Goal: Task Accomplishment & Management: Use online tool/utility

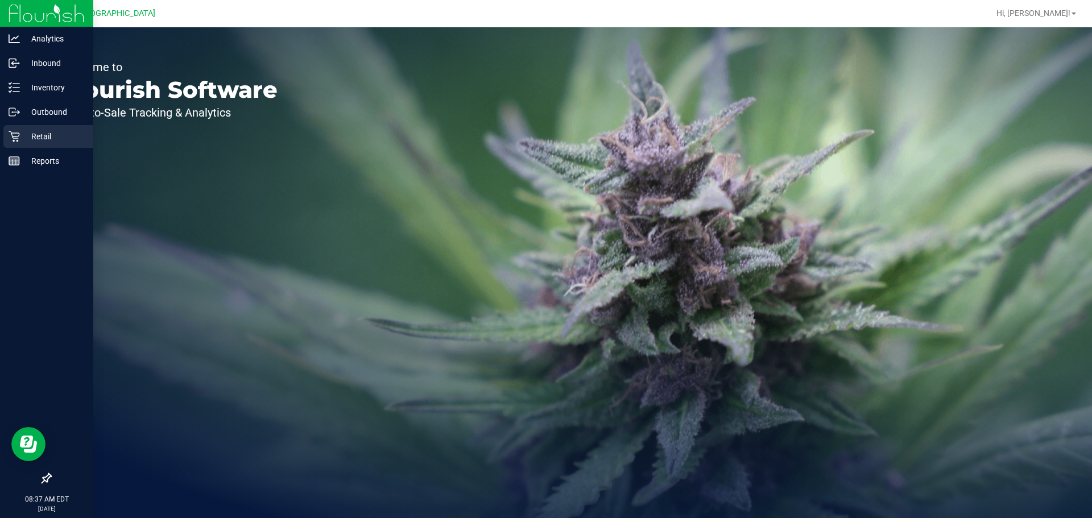
click at [25, 136] on p "Retail" at bounding box center [54, 137] width 68 height 14
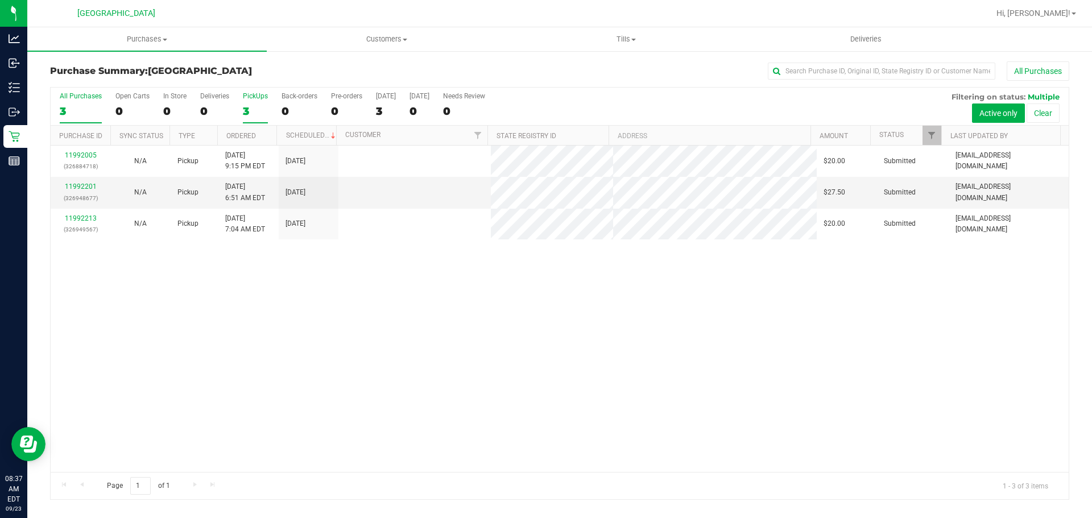
click at [259, 104] on label "PickUps 3" at bounding box center [255, 107] width 25 height 31
click at [0, 0] on input "PickUps 3" at bounding box center [0, 0] width 0 height 0
click at [143, 36] on span "Purchases" at bounding box center [146, 39] width 239 height 10
click at [67, 86] on span "Fulfillment" at bounding box center [62, 82] width 71 height 10
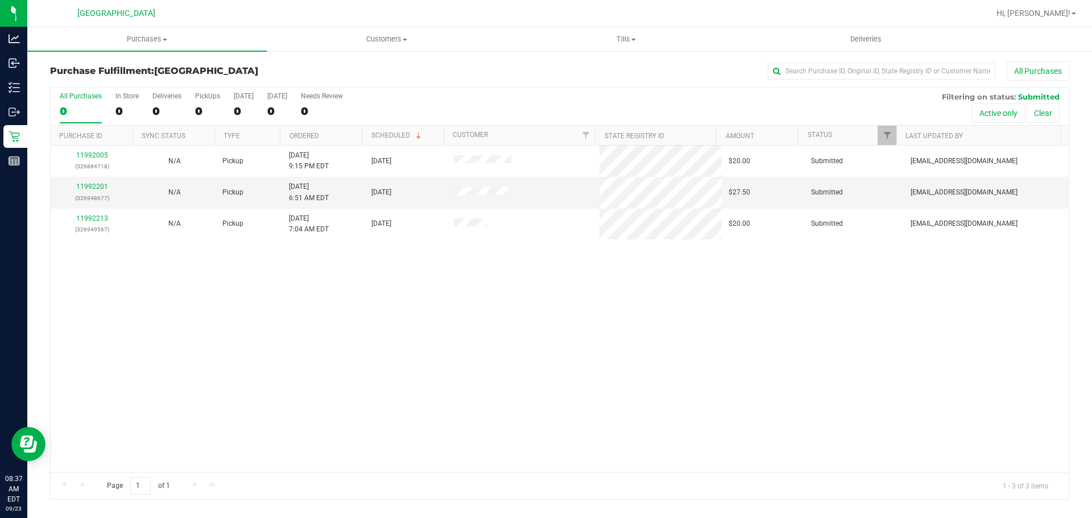
click at [324, 137] on th "Ordered" at bounding box center [321, 136] width 82 height 20
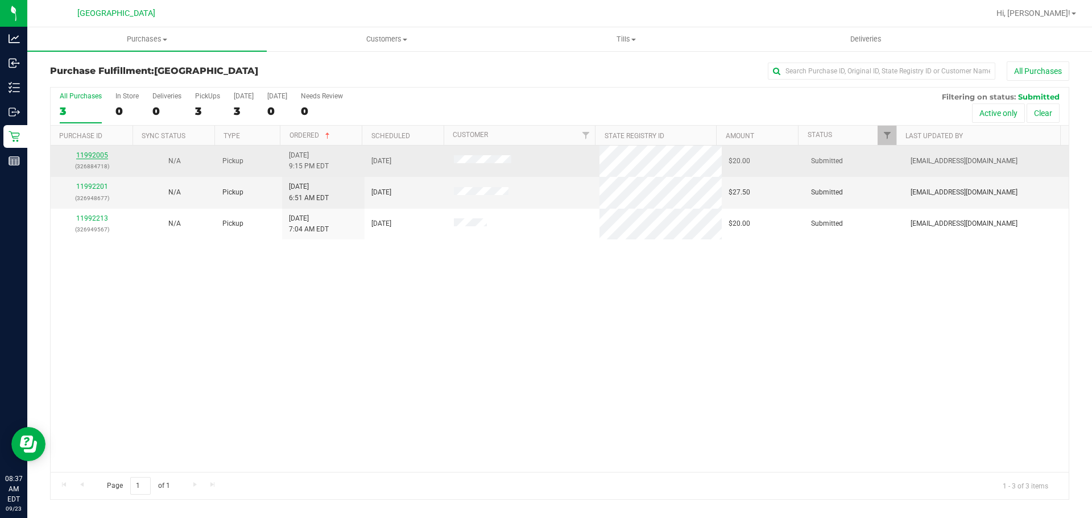
click at [94, 156] on link "11992005" at bounding box center [92, 155] width 32 height 8
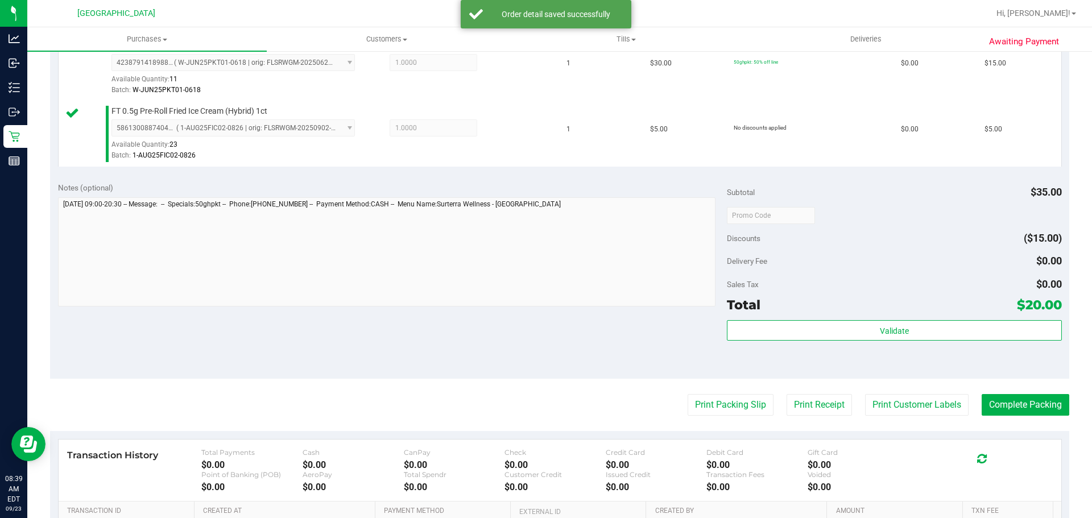
scroll to position [342, 0]
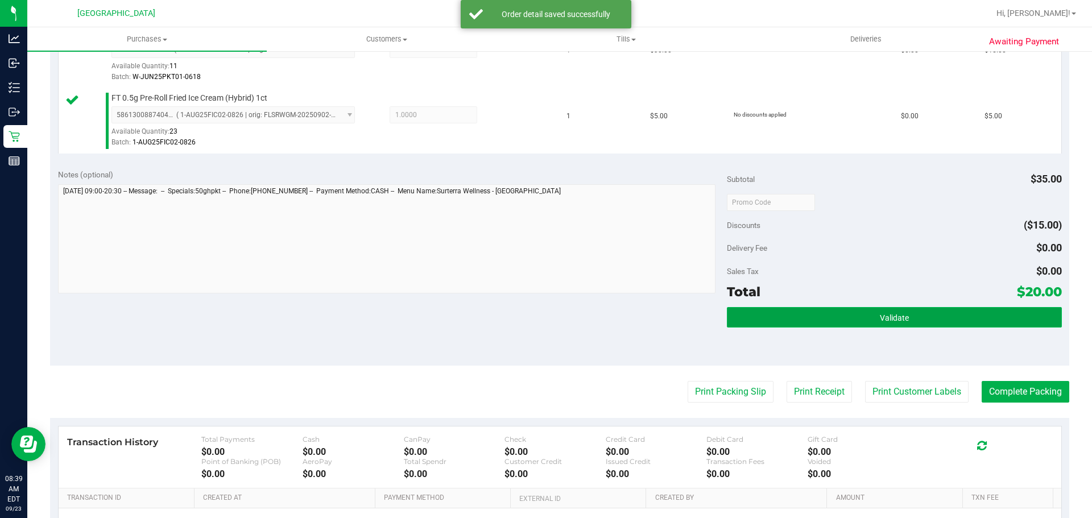
click at [974, 311] on button "Validate" at bounding box center [894, 317] width 334 height 20
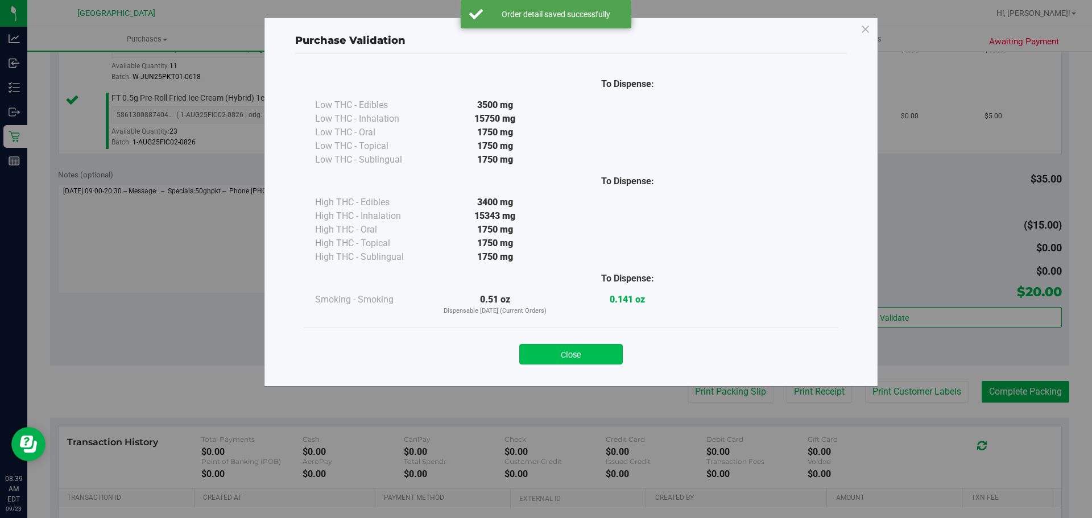
click at [593, 363] on button "Close" at bounding box center [571, 354] width 104 height 20
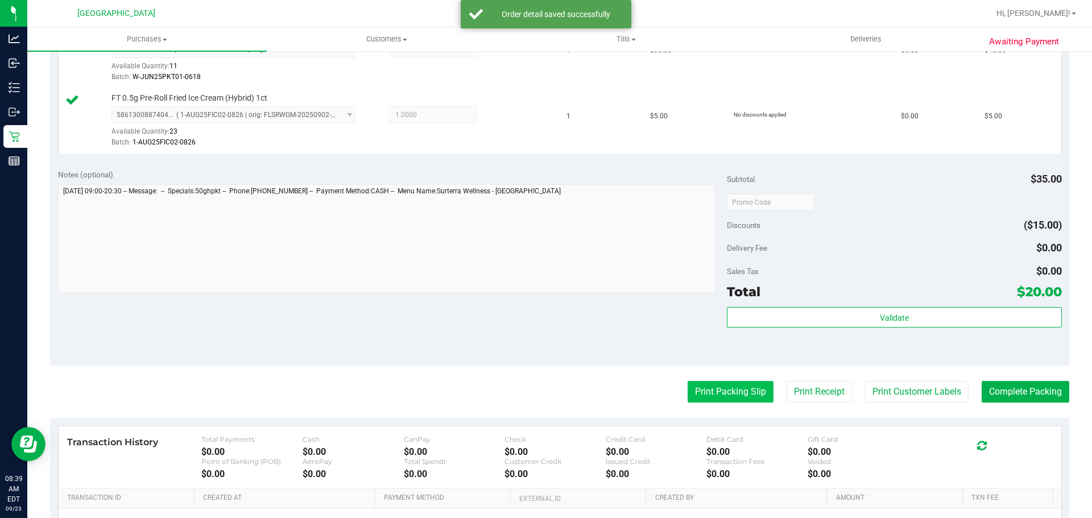
click at [719, 387] on button "Print Packing Slip" at bounding box center [731, 392] width 86 height 22
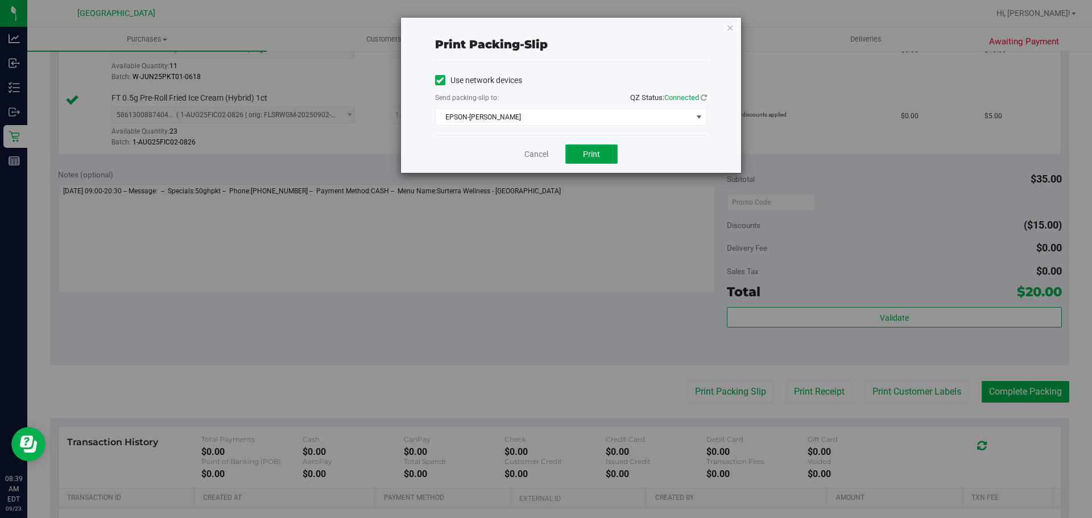
click at [598, 152] on span "Print" at bounding box center [591, 154] width 17 height 9
click at [531, 150] on link "Cancel" at bounding box center [536, 154] width 24 height 12
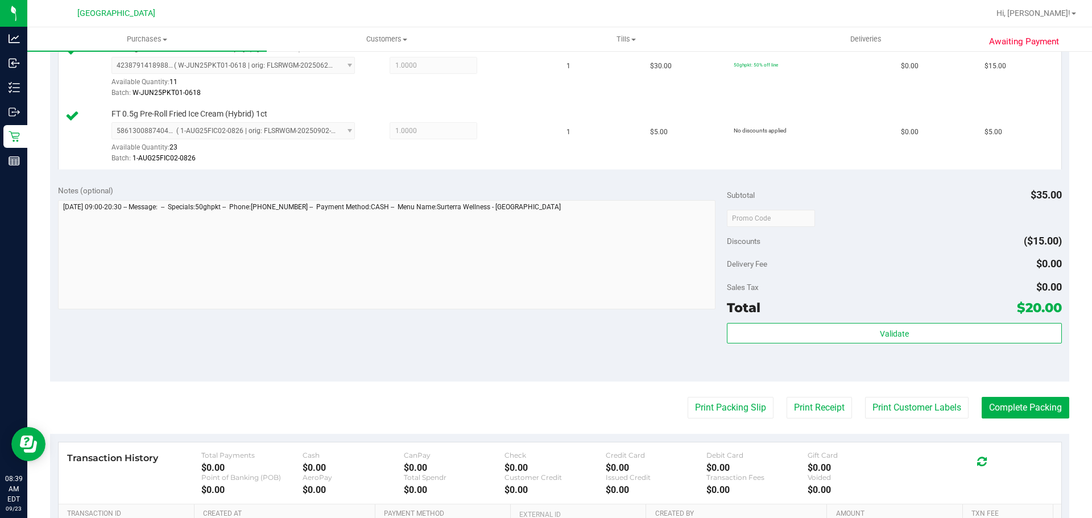
scroll to position [343, 0]
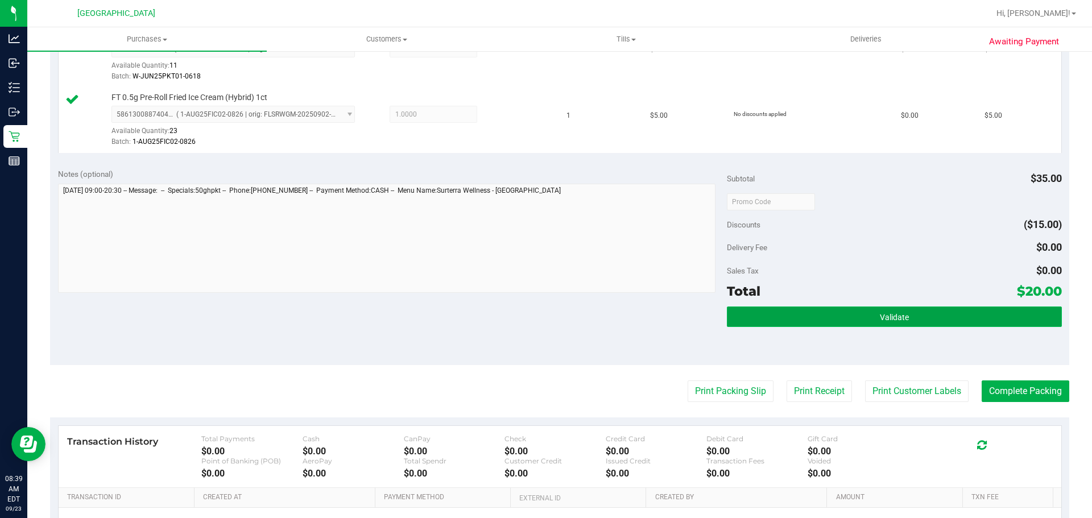
click at [893, 310] on button "Validate" at bounding box center [894, 317] width 334 height 20
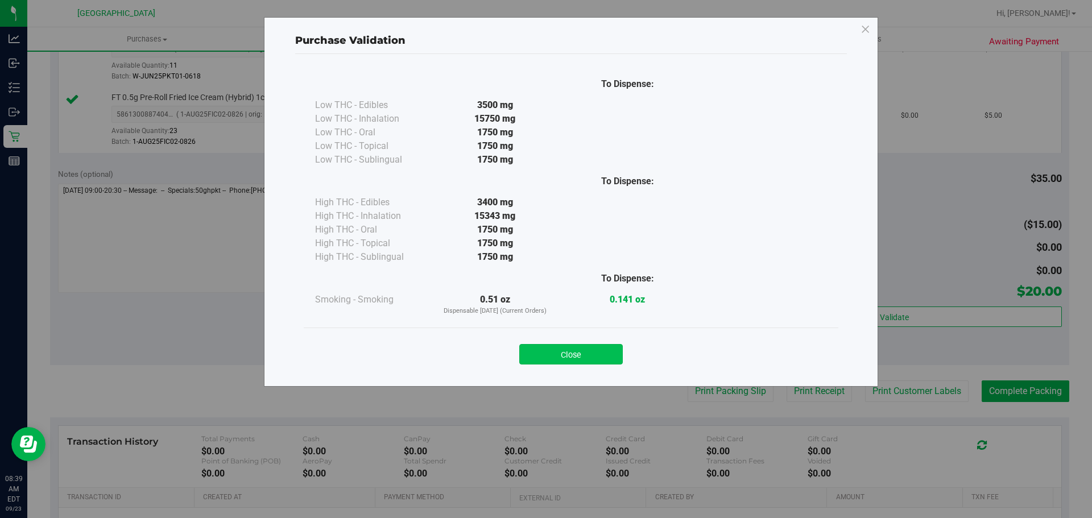
click at [568, 348] on button "Close" at bounding box center [571, 354] width 104 height 20
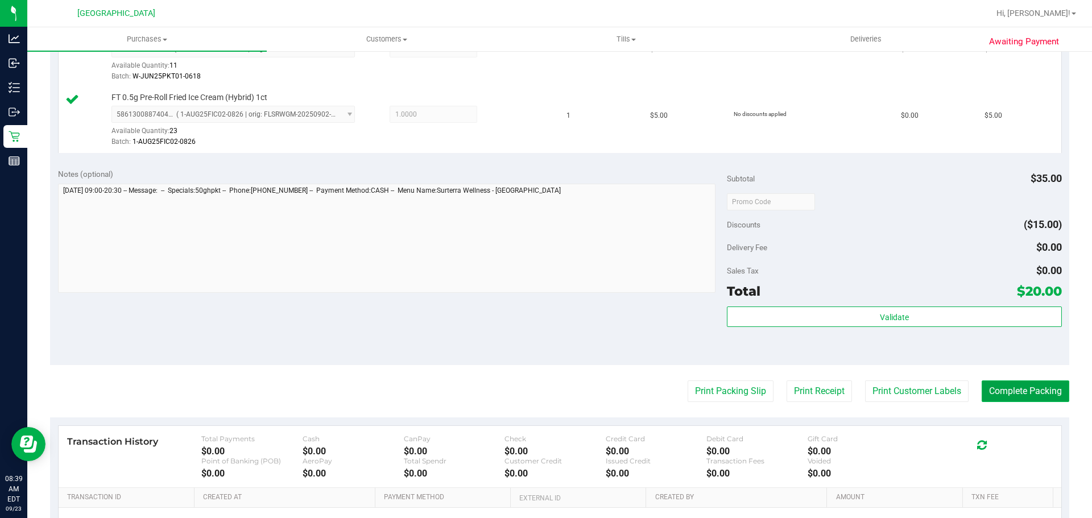
click at [1007, 383] on button "Complete Packing" at bounding box center [1026, 391] width 88 height 22
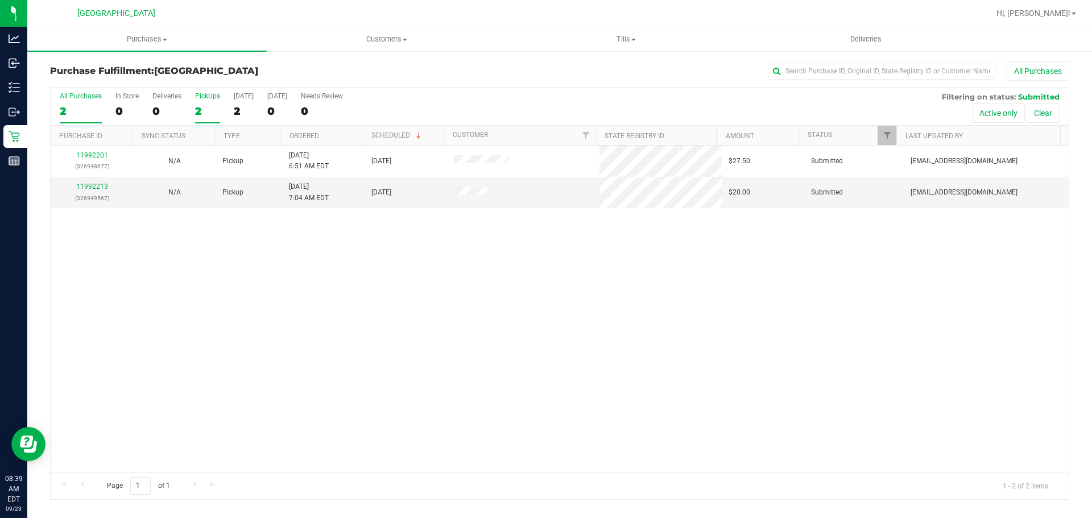
click at [198, 109] on div "2" at bounding box center [207, 111] width 25 height 13
click at [0, 0] on input "PickUps 2" at bounding box center [0, 0] width 0 height 0
click at [315, 135] on link "Ordered" at bounding box center [304, 136] width 30 height 8
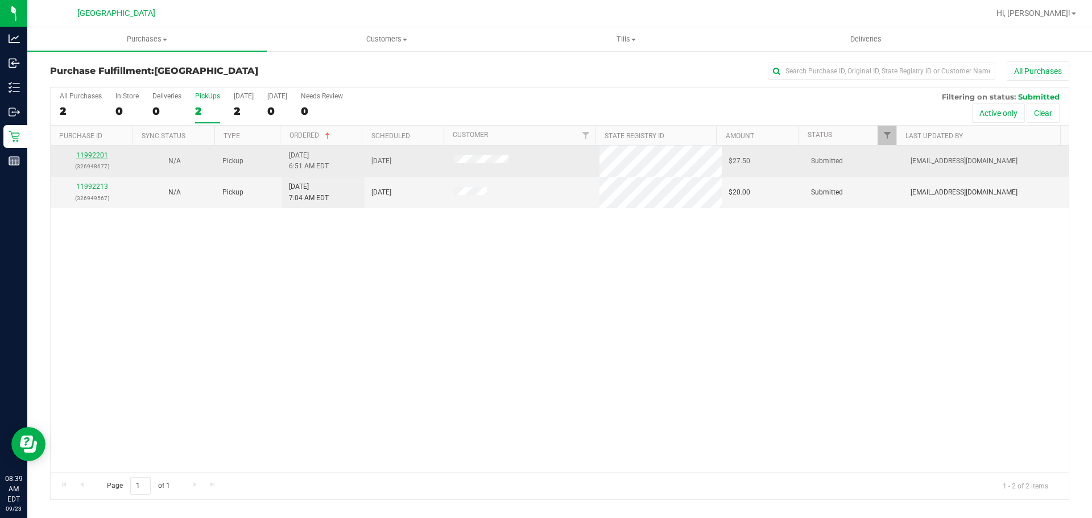
click at [92, 156] on link "11992201" at bounding box center [92, 155] width 32 height 8
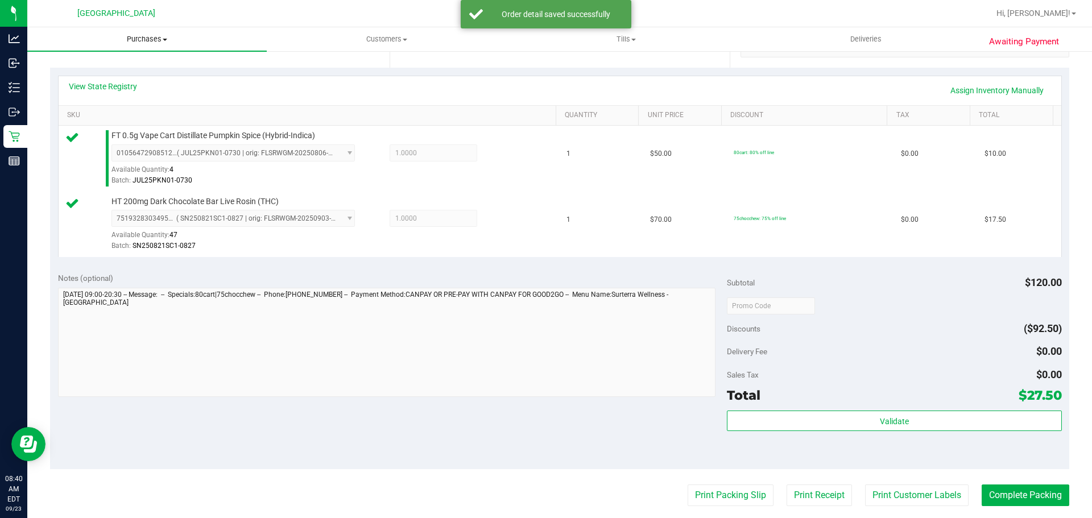
scroll to position [268, 0]
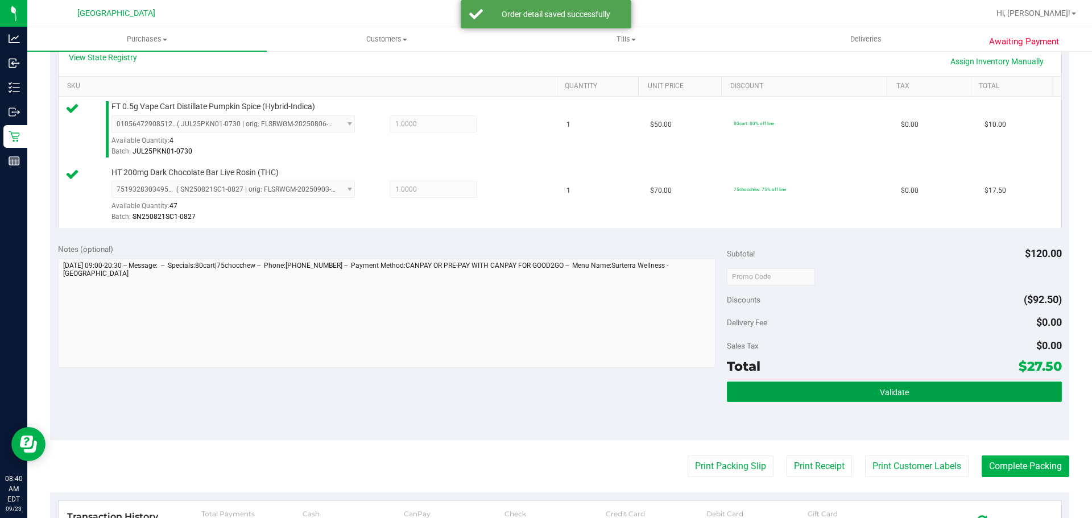
click at [934, 382] on button "Validate" at bounding box center [894, 392] width 334 height 20
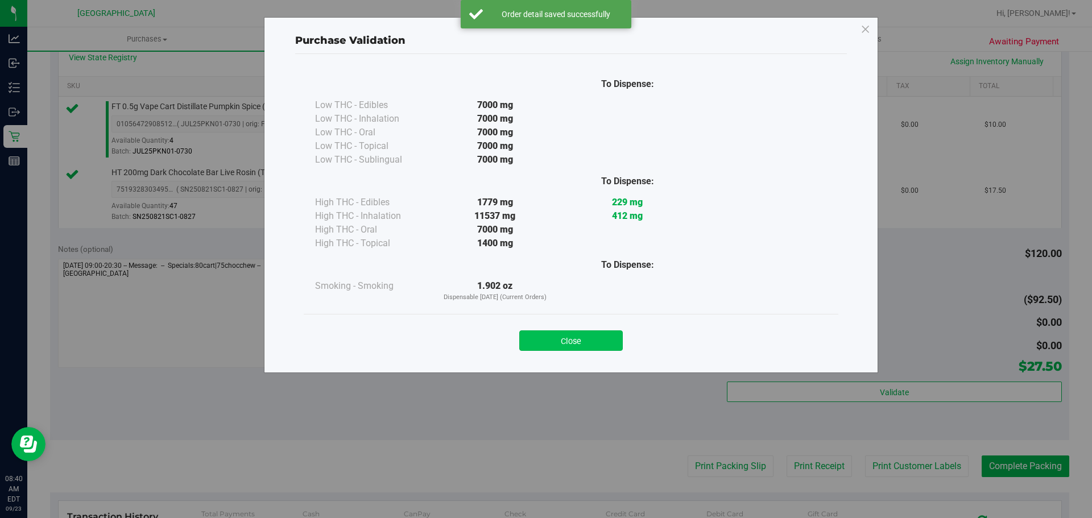
click at [551, 344] on button "Close" at bounding box center [571, 340] width 104 height 20
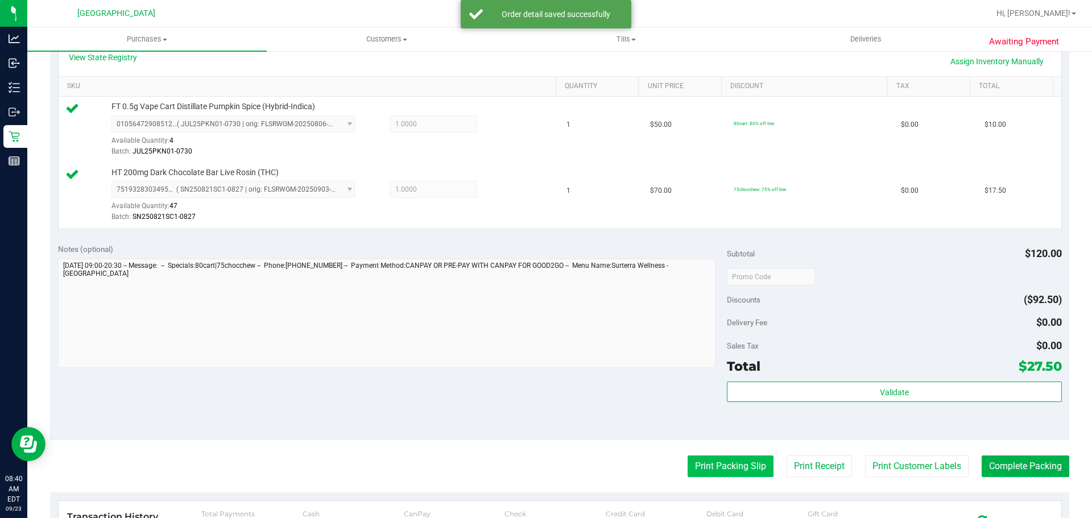
click at [734, 466] on button "Print Packing Slip" at bounding box center [731, 467] width 86 height 22
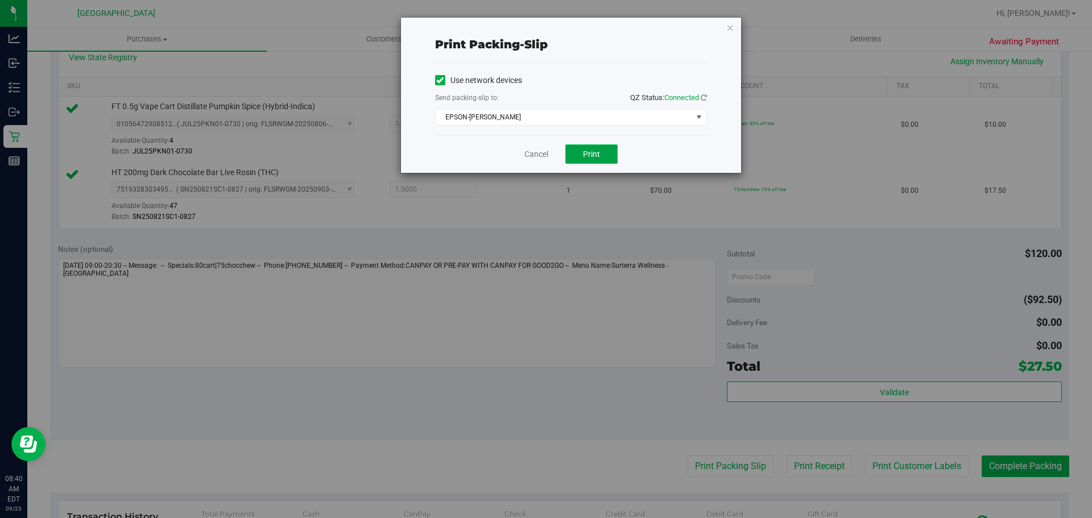
click at [611, 159] on button "Print" at bounding box center [591, 153] width 52 height 19
click at [527, 150] on link "Cancel" at bounding box center [536, 154] width 24 height 12
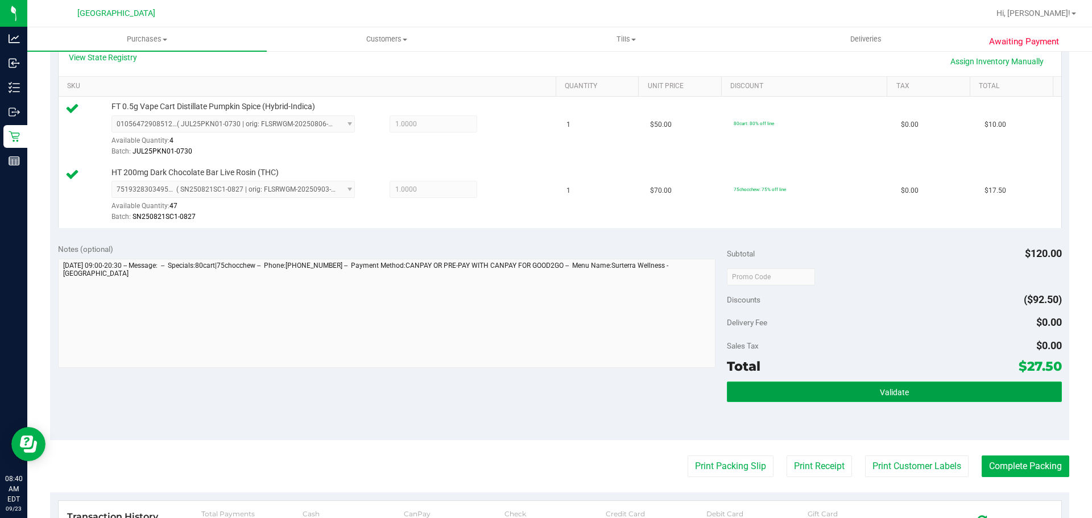
click at [822, 399] on button "Validate" at bounding box center [894, 392] width 334 height 20
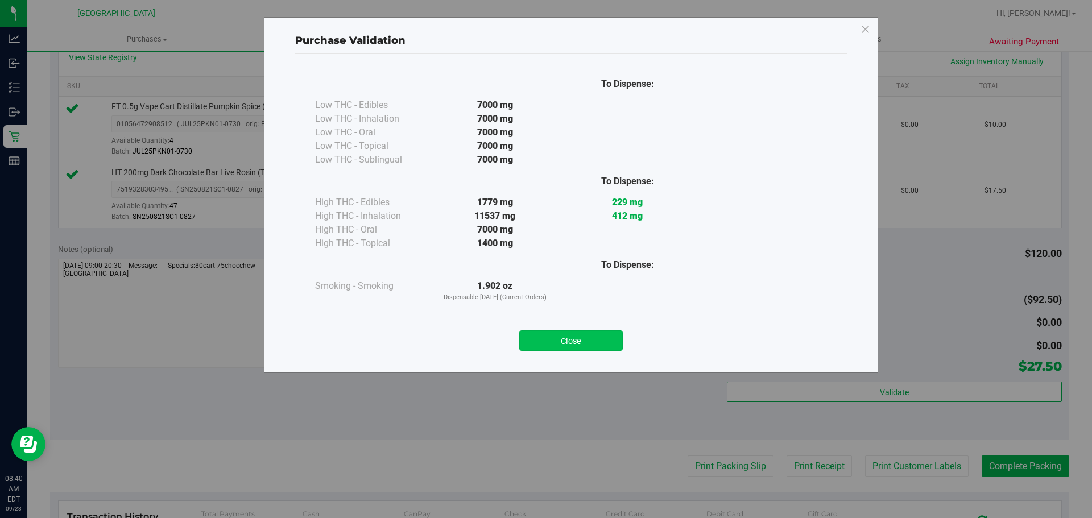
click at [573, 346] on button "Close" at bounding box center [571, 340] width 104 height 20
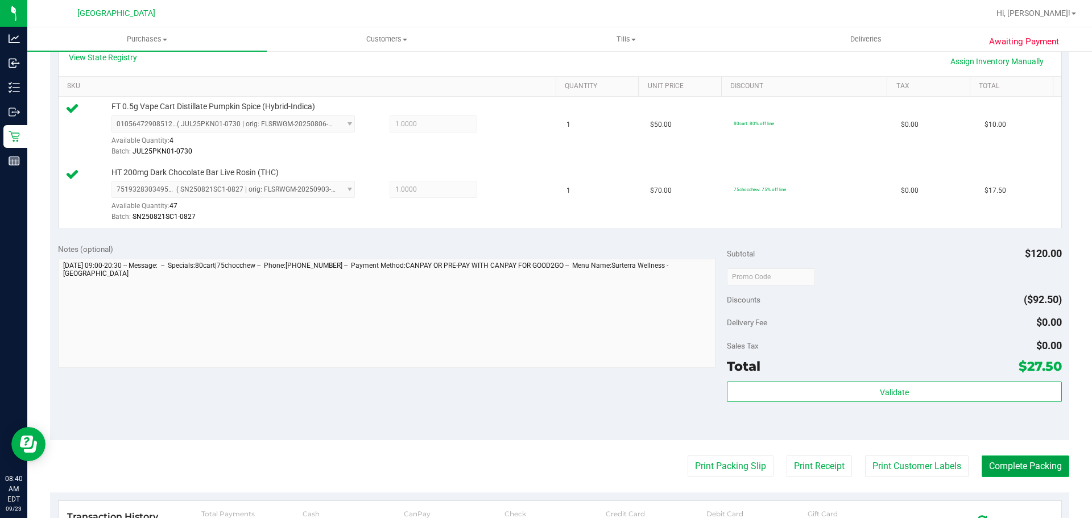
click at [1007, 458] on button "Complete Packing" at bounding box center [1026, 467] width 88 height 22
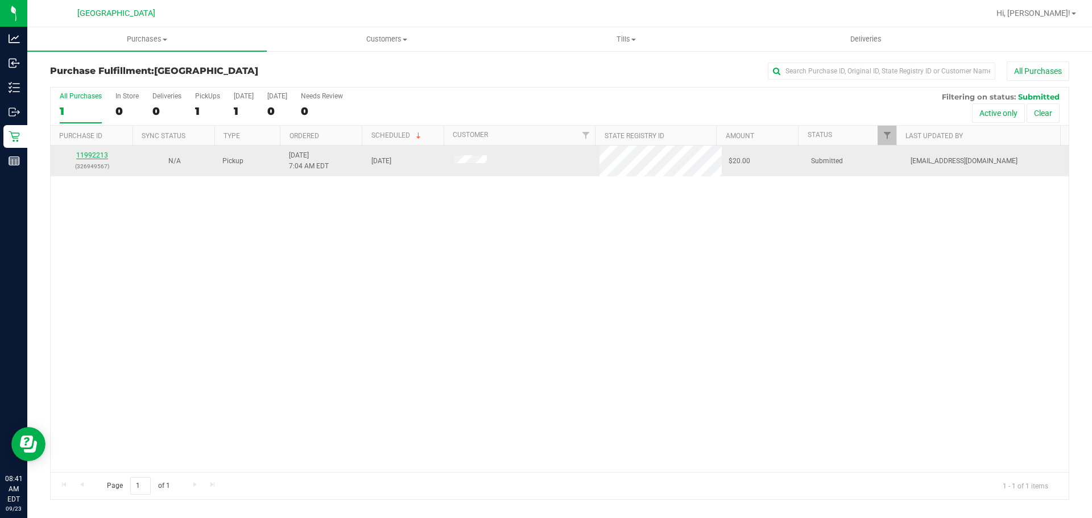
click at [86, 157] on link "11992213" at bounding box center [92, 155] width 32 height 8
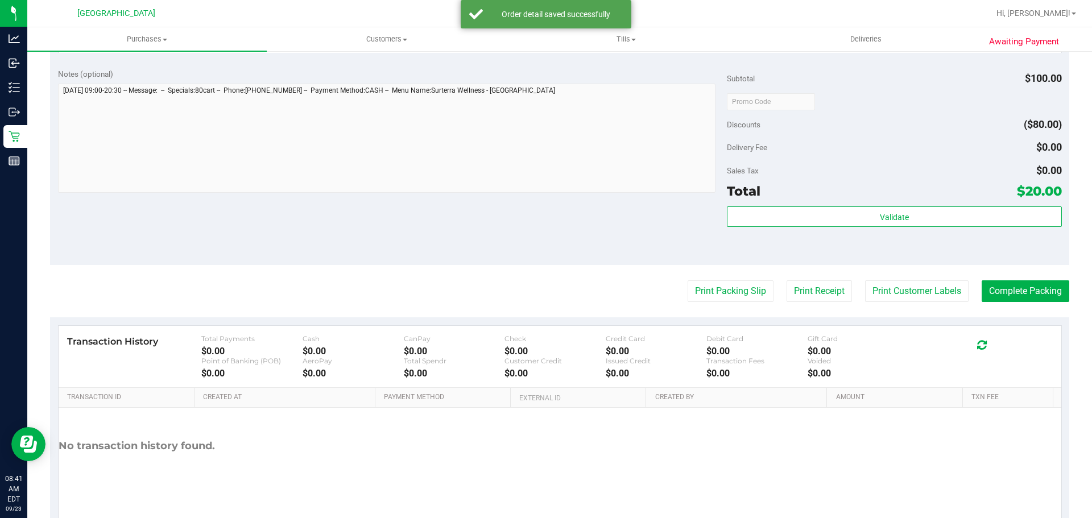
scroll to position [464, 0]
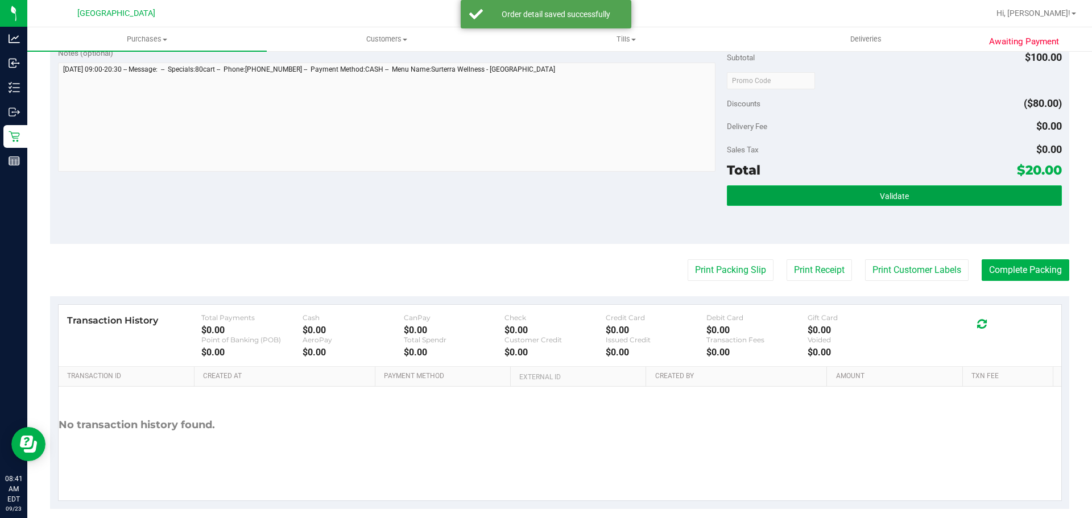
click at [769, 198] on button "Validate" at bounding box center [894, 195] width 334 height 20
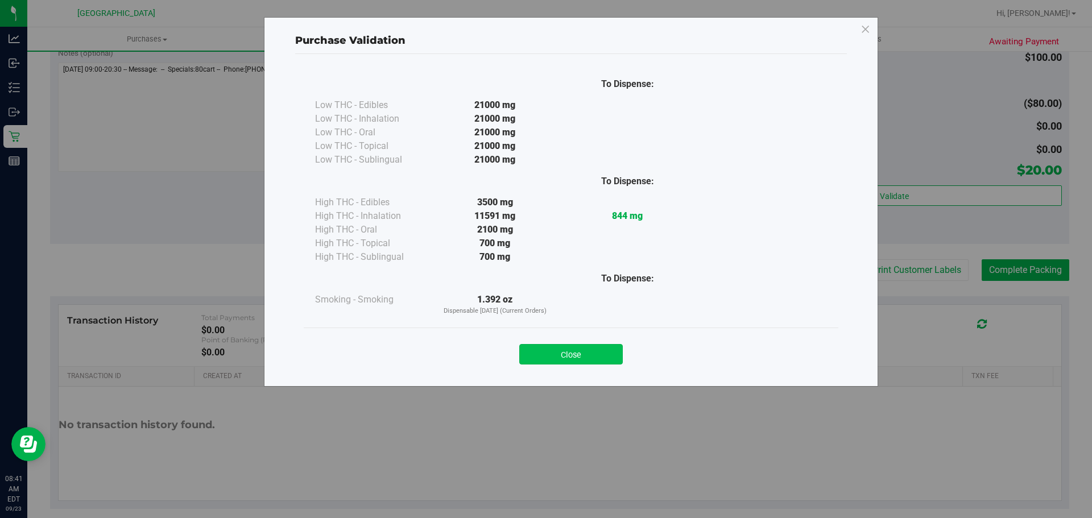
click at [567, 346] on button "Close" at bounding box center [571, 354] width 104 height 20
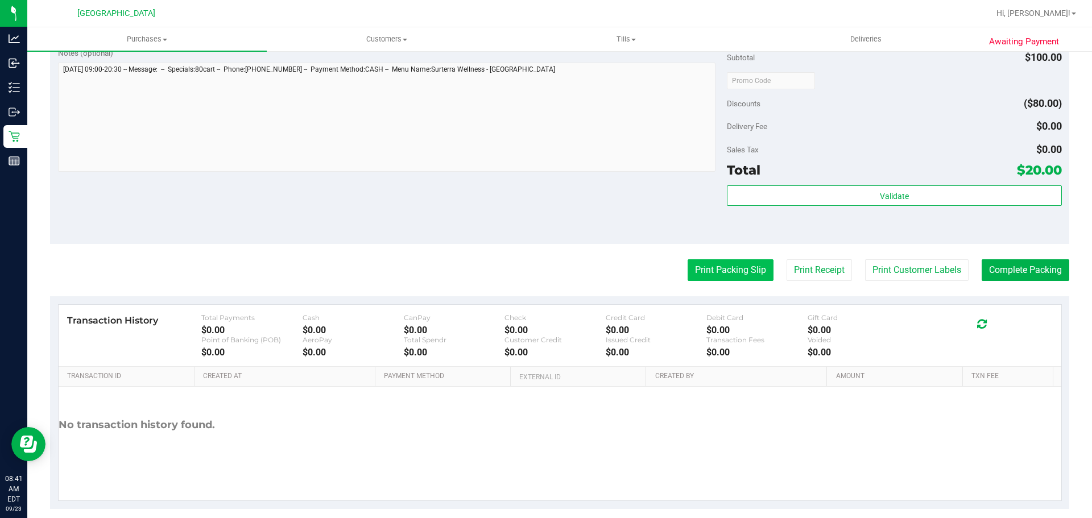
click at [738, 276] on button "Print Packing Slip" at bounding box center [731, 270] width 86 height 22
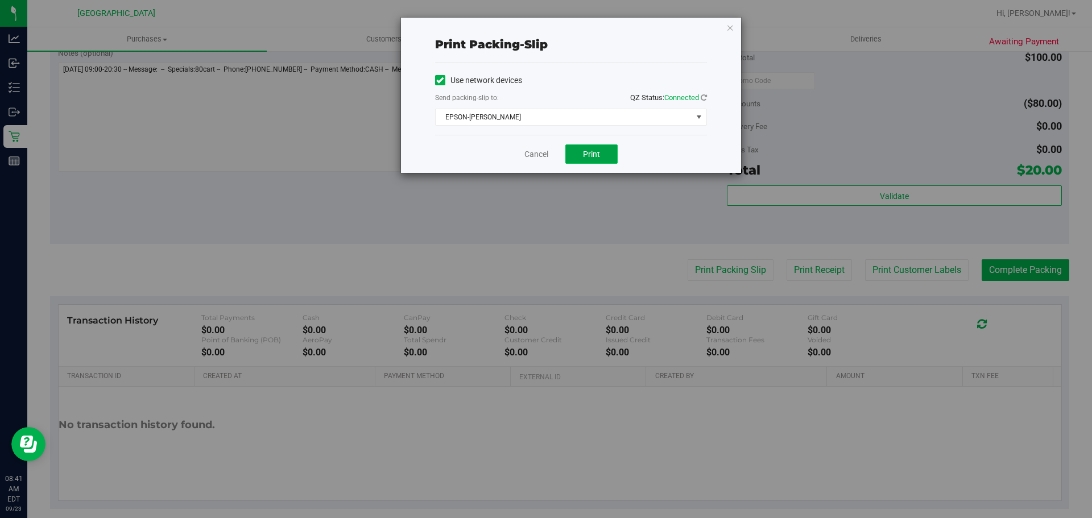
click at [610, 163] on button "Print" at bounding box center [591, 153] width 52 height 19
click at [531, 150] on link "Cancel" at bounding box center [536, 154] width 24 height 12
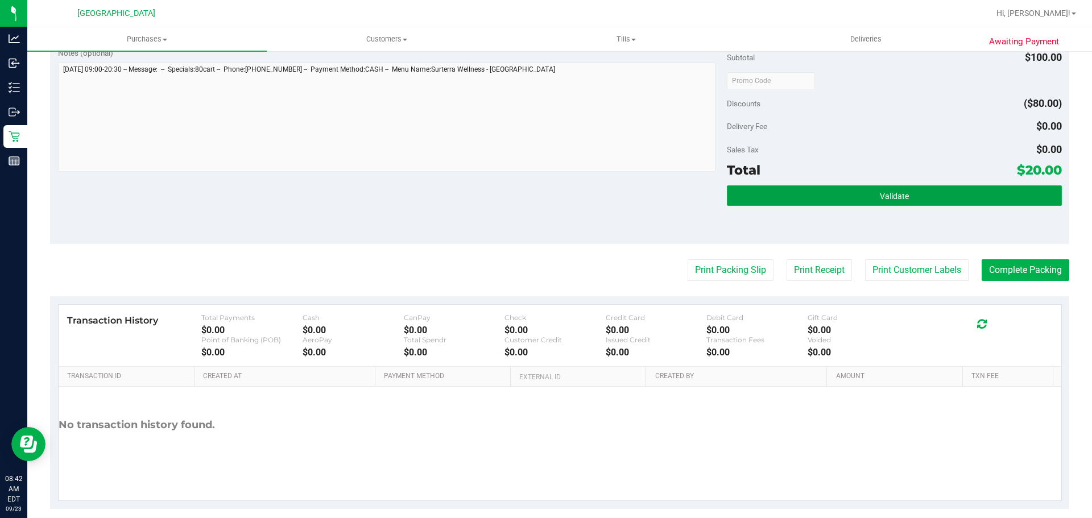
click at [798, 191] on button "Validate" at bounding box center [894, 195] width 334 height 20
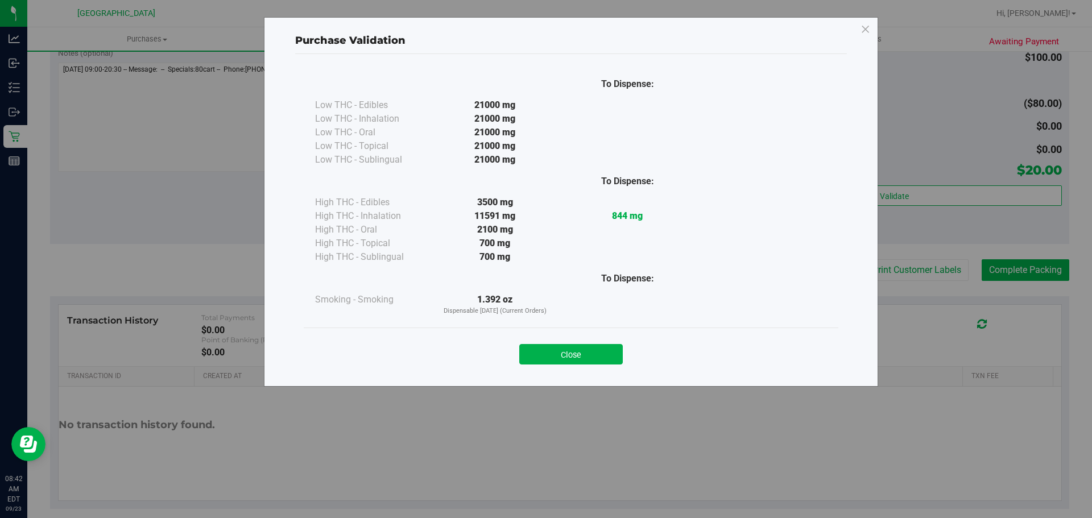
click at [584, 319] on div "To Dispense: Low THC - Edibles 21000 mg" at bounding box center [571, 198] width 535 height 258
click at [579, 358] on button "Close" at bounding box center [571, 354] width 104 height 20
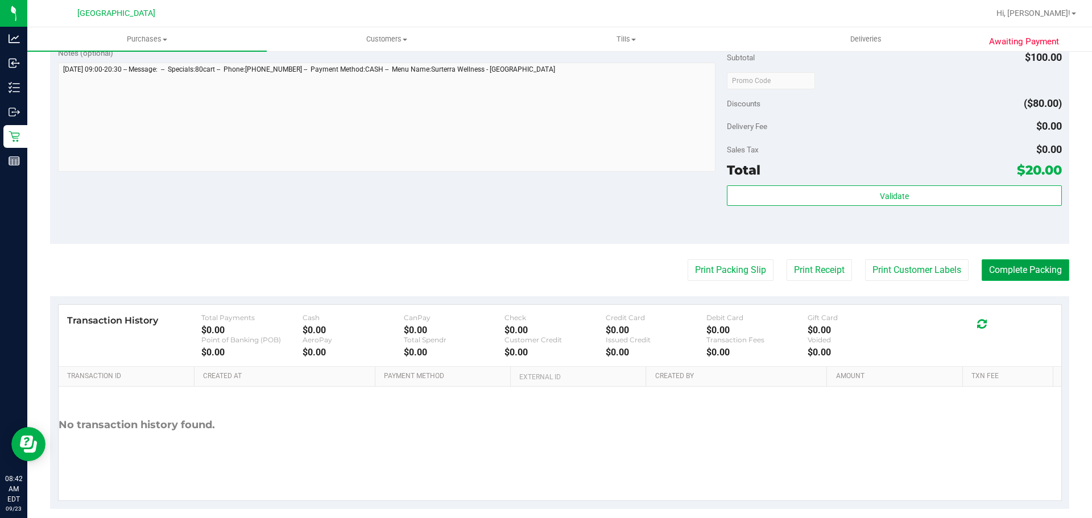
click at [1015, 276] on button "Complete Packing" at bounding box center [1026, 270] width 88 height 22
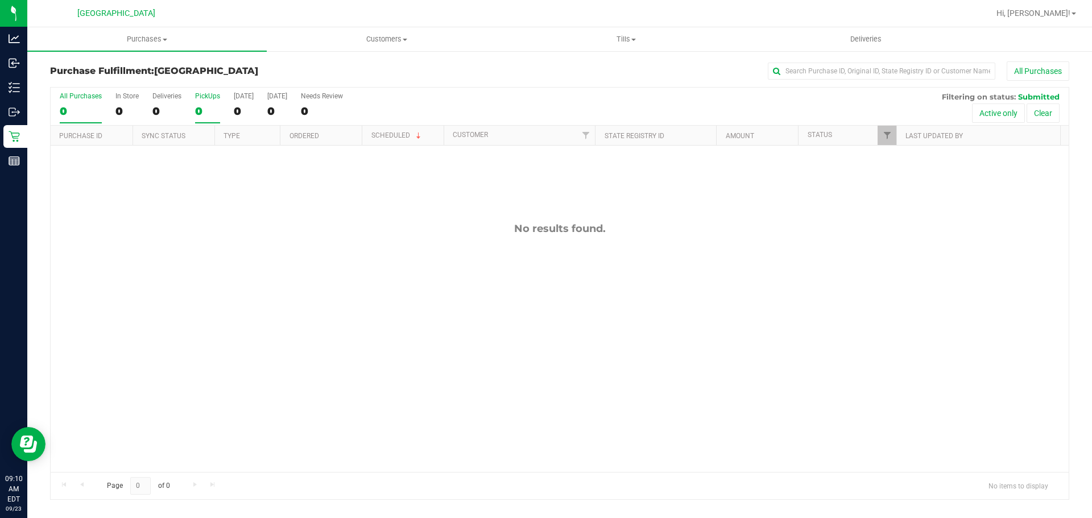
click at [208, 110] on div "0" at bounding box center [207, 111] width 25 height 13
click at [0, 0] on input "PickUps 0" at bounding box center [0, 0] width 0 height 0
click at [344, 65] on div "Purchase Fulfillment: [GEOGRAPHIC_DATA] All Purchases" at bounding box center [559, 73] width 1019 height 25
click at [1059, 18] on link "Hi, [PERSON_NAME]!" at bounding box center [1036, 13] width 89 height 12
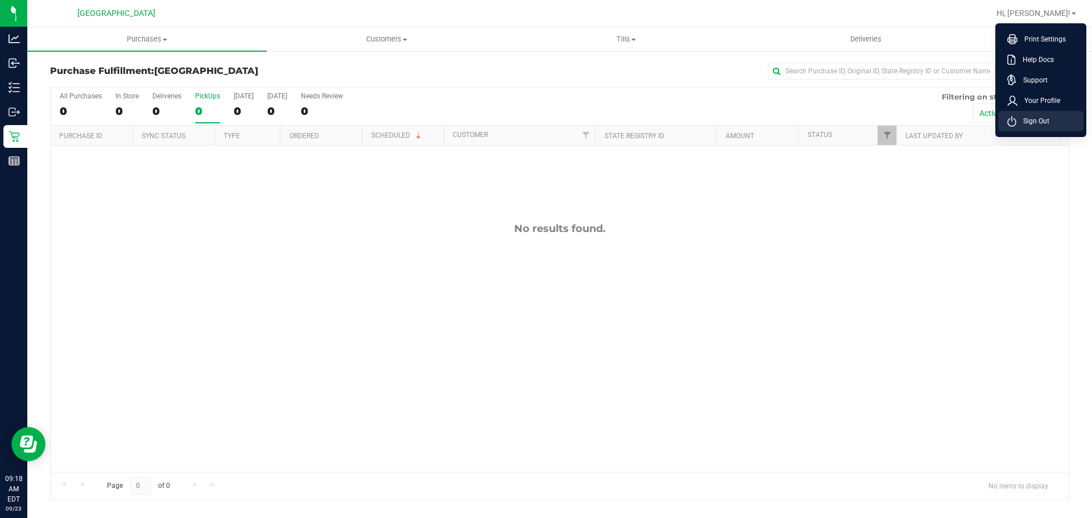
click at [1045, 125] on span "Sign Out" at bounding box center [1032, 120] width 33 height 11
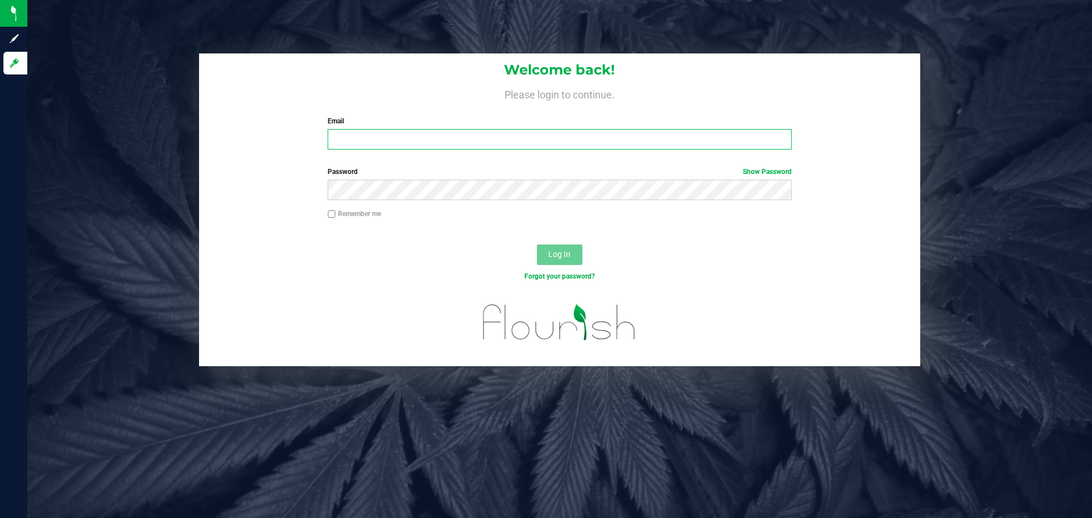
click at [383, 143] on input "Email" at bounding box center [559, 139] width 463 height 20
type input "[EMAIL_ADDRESS][DOMAIN_NAME]"
click at [537, 245] on button "Log In" at bounding box center [559, 255] width 45 height 20
